Goal: Navigation & Orientation: Find specific page/section

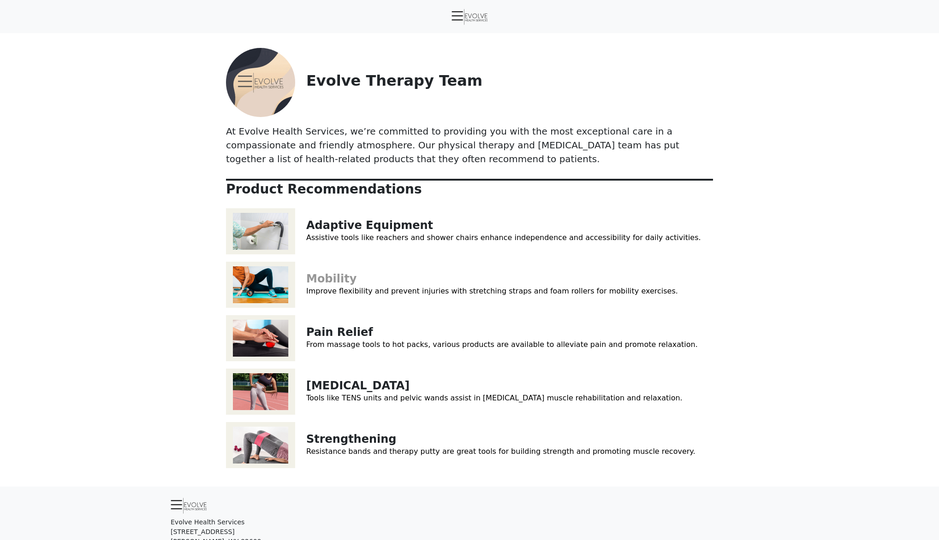
click at [319, 281] on link "Mobility" at bounding box center [331, 279] width 50 height 13
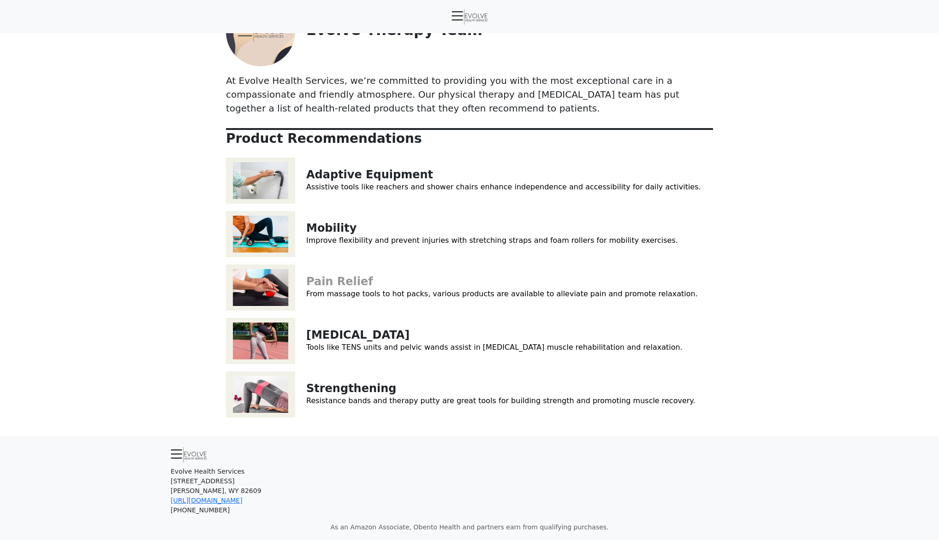
scroll to position [69, 0]
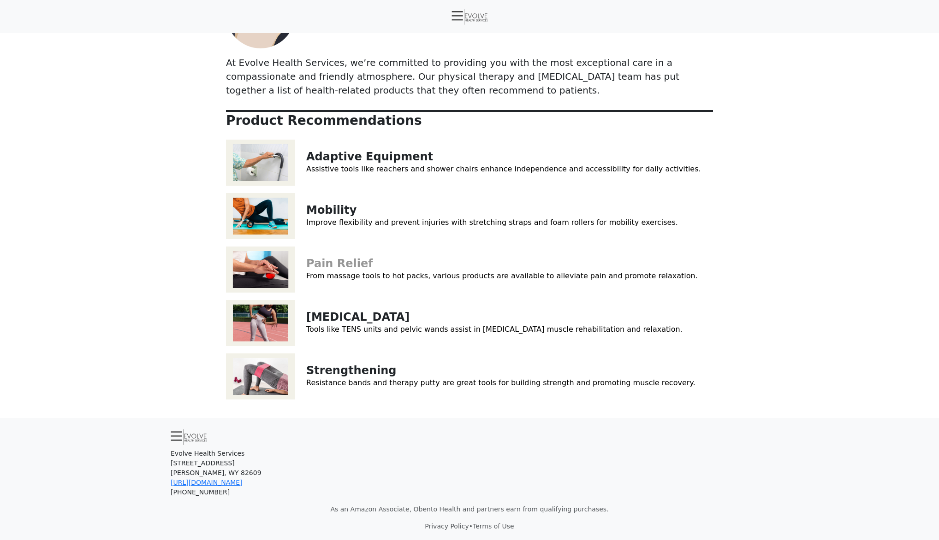
click at [332, 265] on link "Pain Relief" at bounding box center [339, 263] width 67 height 13
click at [323, 320] on link "Pelvic Floor" at bounding box center [357, 317] width 103 height 13
click at [342, 376] on link "Strengthening" at bounding box center [351, 370] width 90 height 13
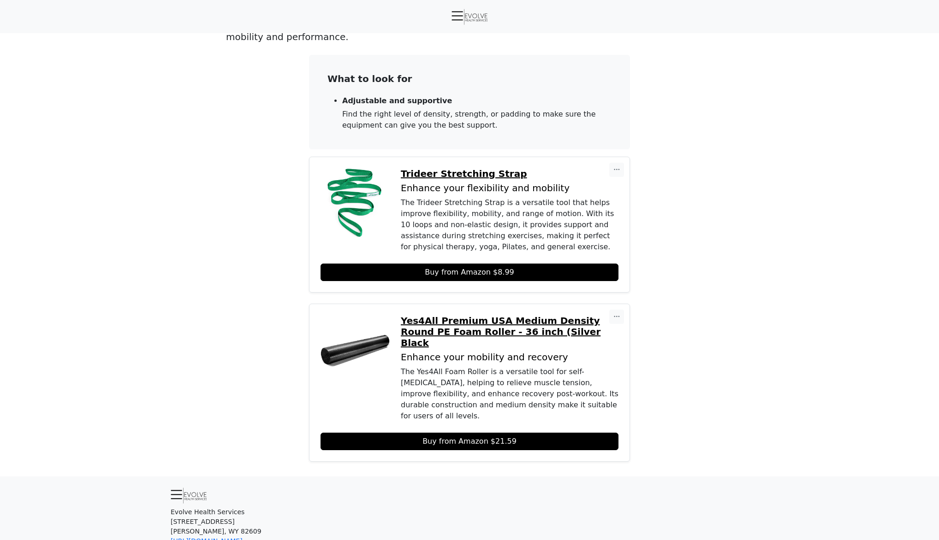
scroll to position [148, 0]
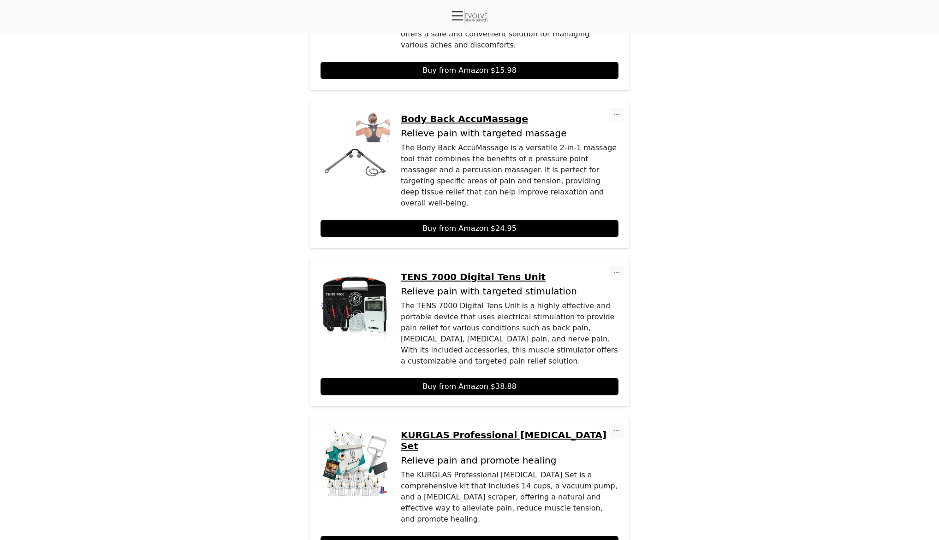
scroll to position [2064, 0]
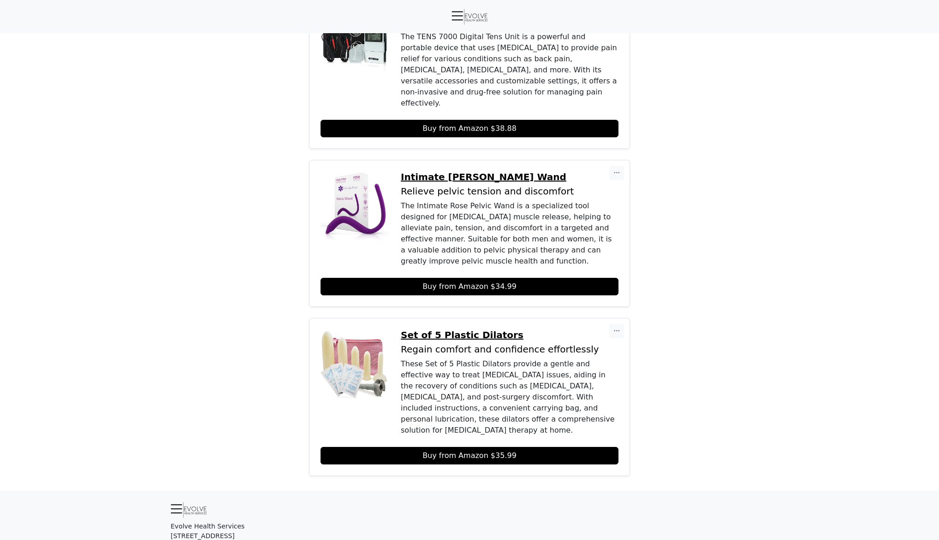
scroll to position [305, 0]
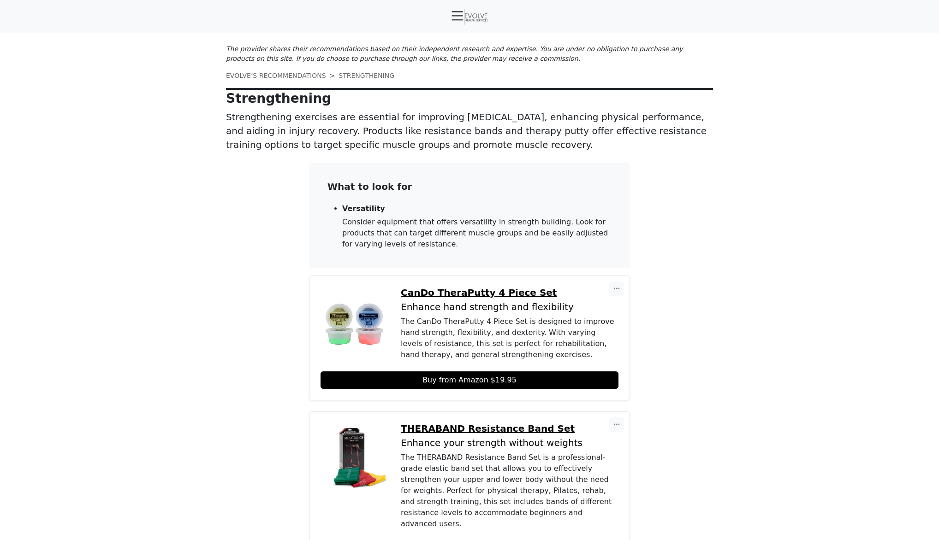
click at [463, 17] on img at bounding box center [469, 17] width 36 height 16
